Goal: Transaction & Acquisition: Book appointment/travel/reservation

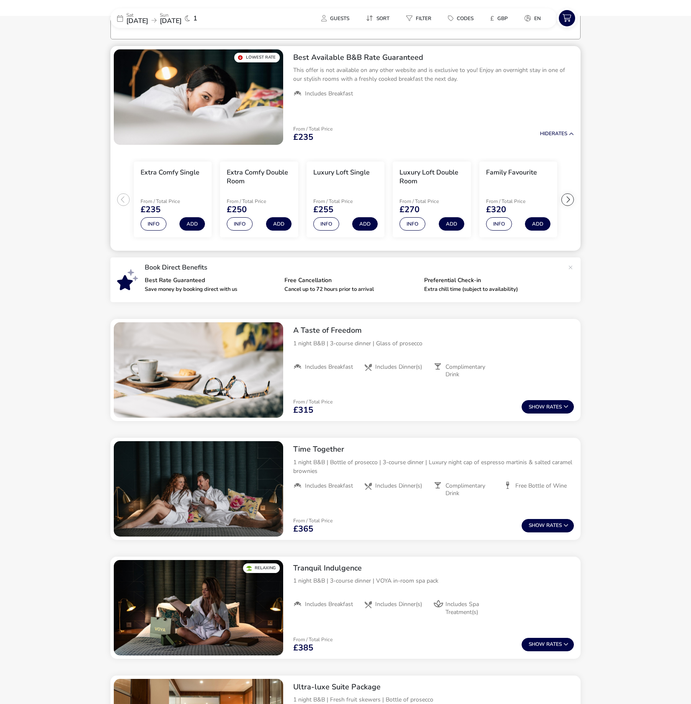
scroll to position [65, 0]
click at [123, 200] on ul "Extra Comfy Single From / Total Price £235 Info Add Extra Comfy Double Room Fro…" at bounding box center [345, 199] width 470 height 103
click at [570, 201] on div at bounding box center [568, 199] width 13 height 13
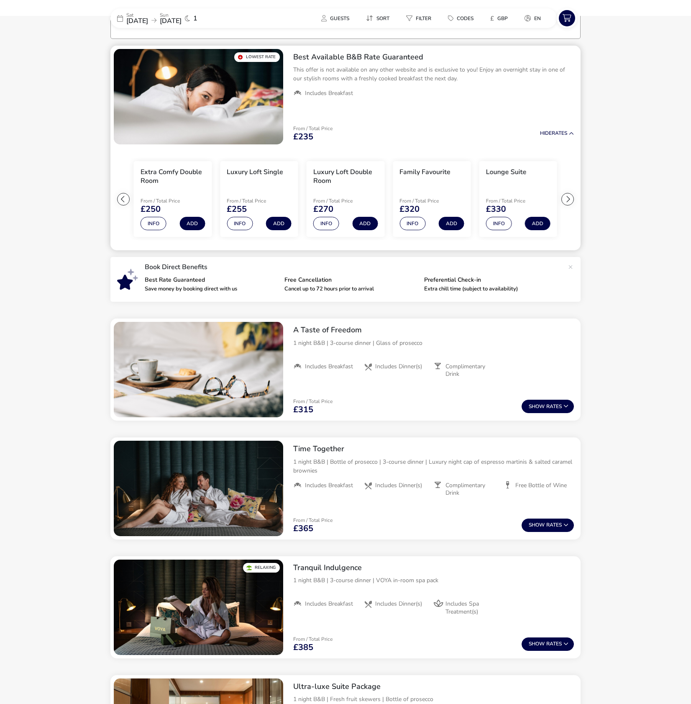
click at [570, 200] on div at bounding box center [568, 199] width 13 height 13
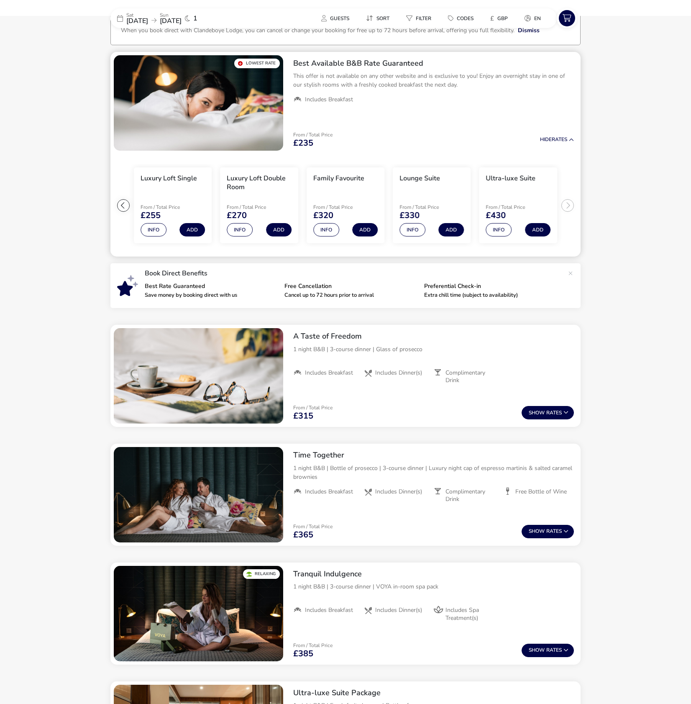
scroll to position [0, 0]
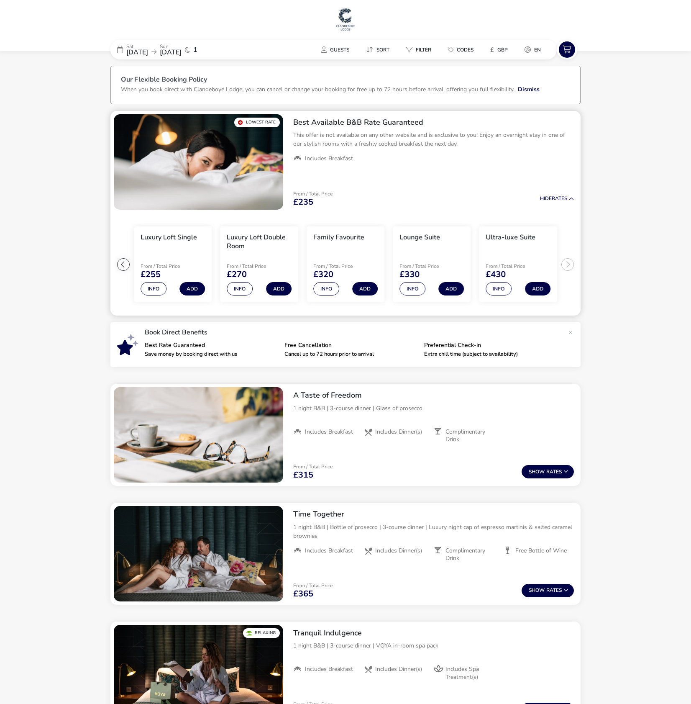
click at [124, 265] on div at bounding box center [123, 264] width 13 height 13
click at [124, 265] on ul "Extra Comfy Single From / Total Price £235 Info Add Extra Comfy Double Room Fro…" at bounding box center [345, 264] width 470 height 103
click at [188, 246] on div "Extra Comfy Single" at bounding box center [170, 243] width 59 height 21
click at [154, 289] on button "Info" at bounding box center [154, 288] width 26 height 13
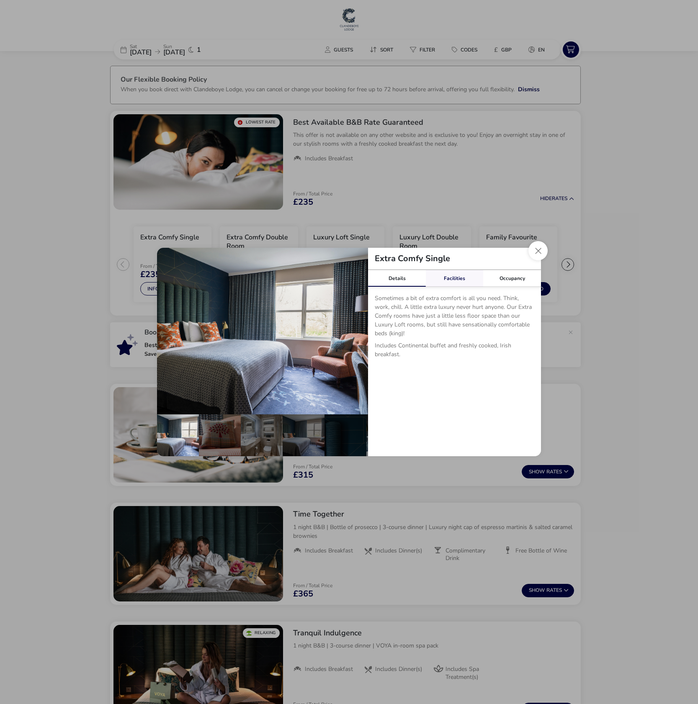
click at [455, 278] on link "Facilities" at bounding box center [455, 278] width 58 height 17
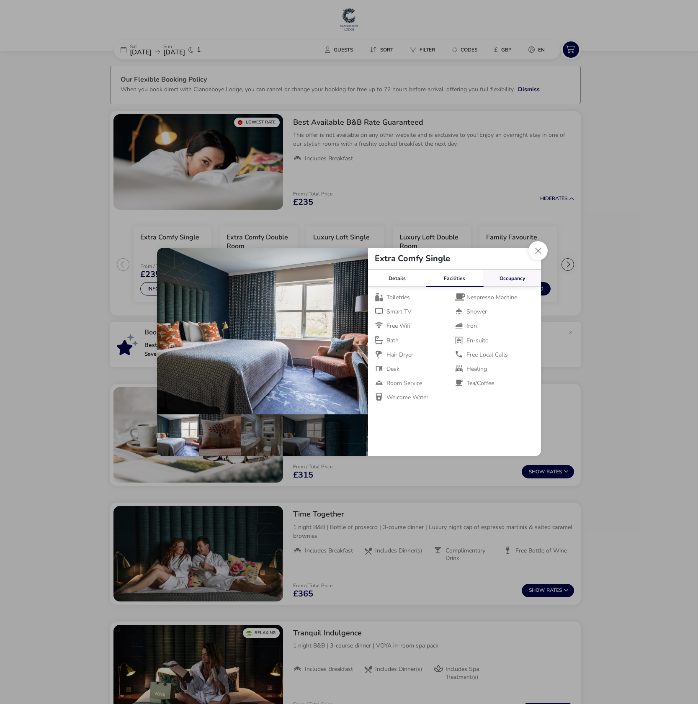
click at [505, 279] on link "Occupancy" at bounding box center [512, 278] width 58 height 17
click at [539, 251] on button "Close dialog" at bounding box center [537, 250] width 19 height 19
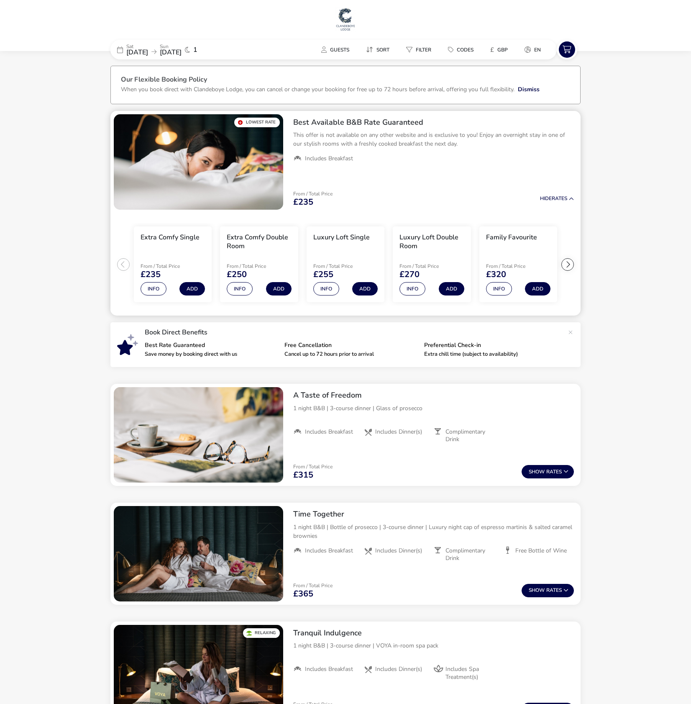
click at [166, 253] on div "Extra Comfy Single" at bounding box center [170, 243] width 59 height 21
click at [165, 238] on h3 "Extra Comfy Single" at bounding box center [170, 237] width 59 height 9
click at [313, 120] on h2 "Best Available B&B Rate Guaranteed" at bounding box center [433, 123] width 281 height 10
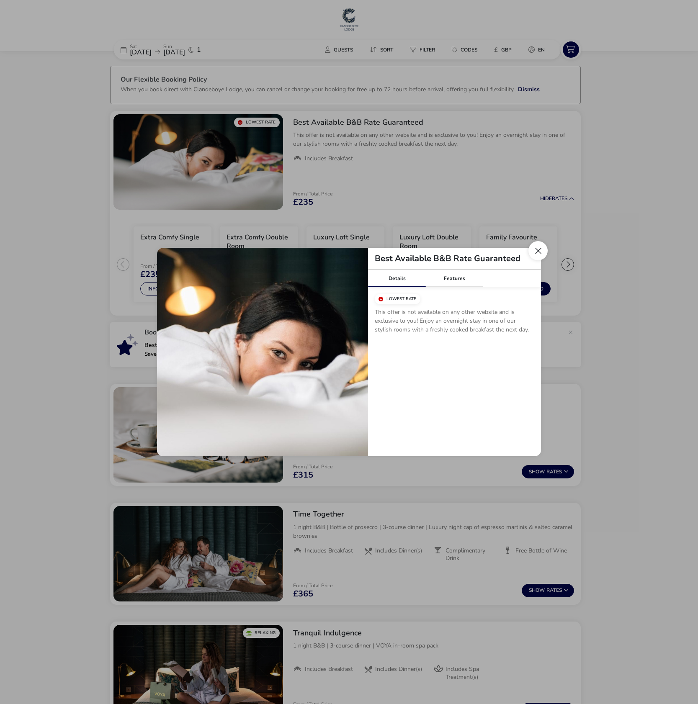
click at [542, 246] on button "Close modal" at bounding box center [537, 250] width 19 height 19
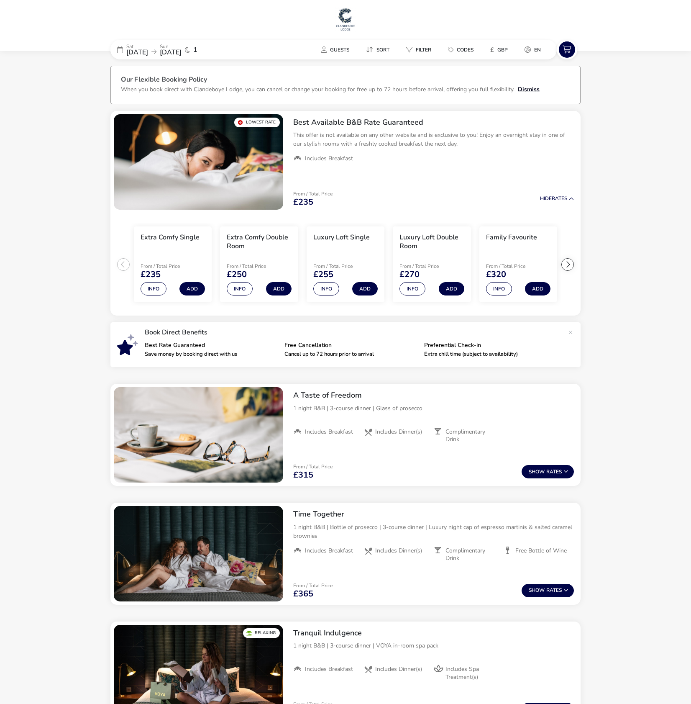
click at [534, 90] on button "Dismiss" at bounding box center [529, 89] width 22 height 9
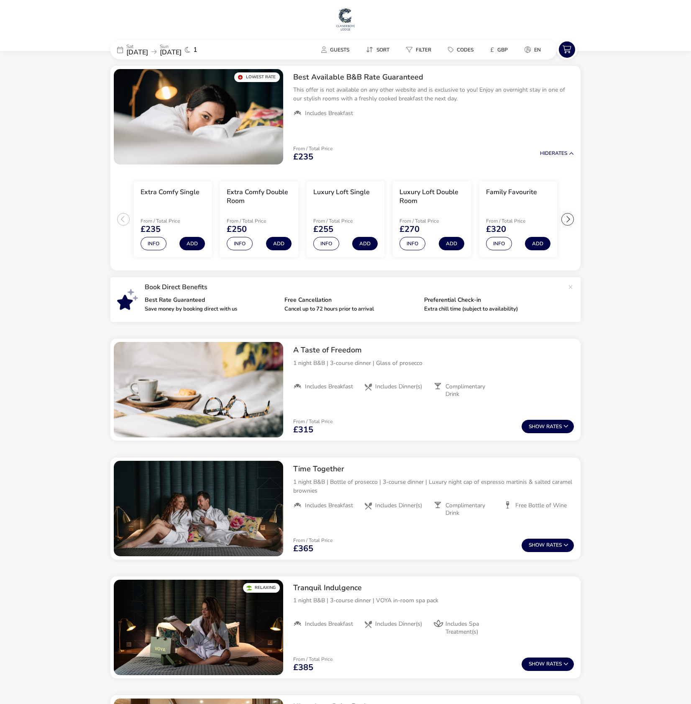
click at [345, 18] on img at bounding box center [345, 19] width 21 height 25
